Goal: Transaction & Acquisition: Obtain resource

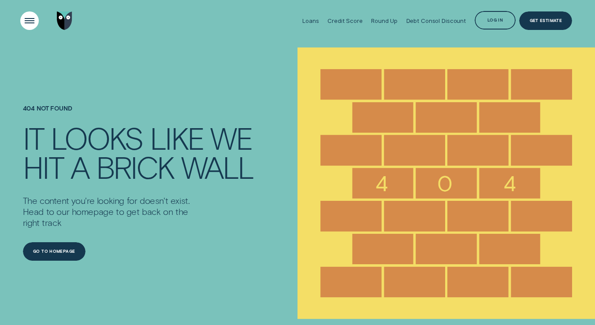
click at [36, 20] on div "Open Menu" at bounding box center [29, 20] width 26 height 26
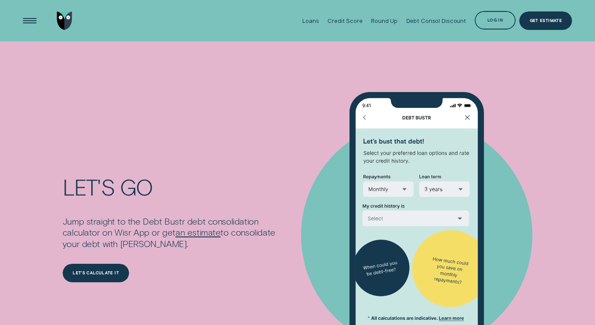
scroll to position [1569, 0]
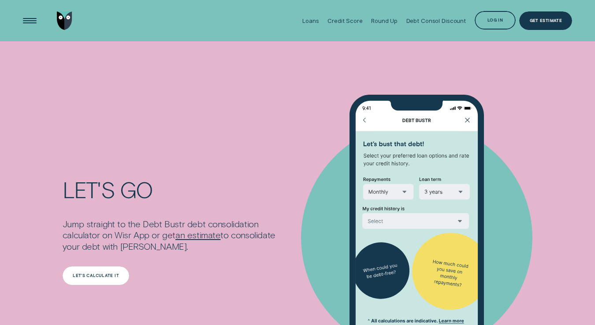
click at [103, 274] on div "LET'S CALCULATE IT" at bounding box center [96, 276] width 46 height 4
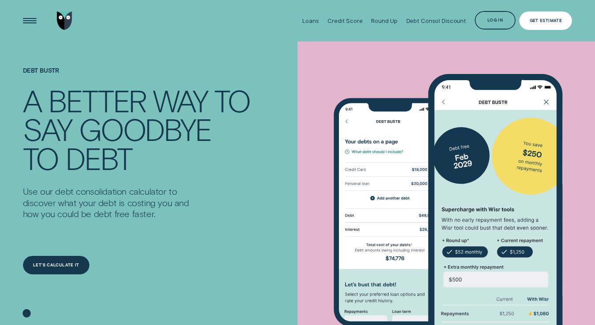
click at [528, 19] on div "Get Estimate" at bounding box center [545, 20] width 53 height 19
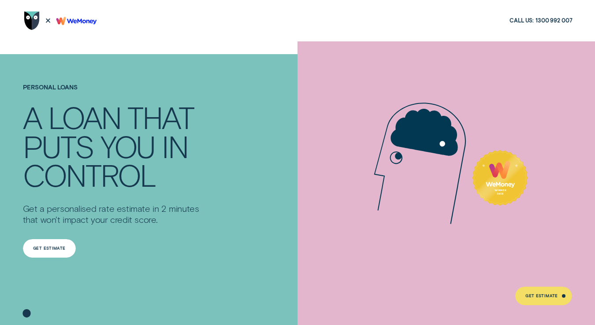
click at [45, 245] on div "Get Estimate" at bounding box center [49, 248] width 53 height 19
click at [48, 244] on div "Get Estimate" at bounding box center [49, 248] width 53 height 19
